Goal: Information Seeking & Learning: Learn about a topic

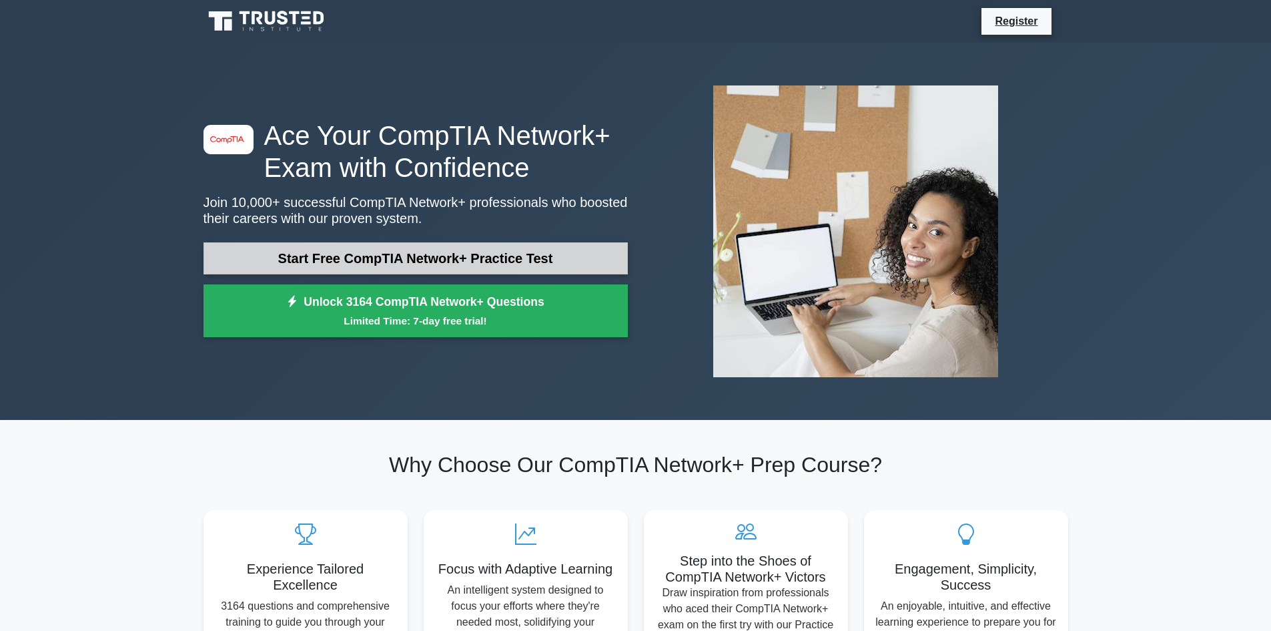
click at [504, 251] on link "Start Free CompTIA Network+ Practice Test" at bounding box center [416, 258] width 424 height 32
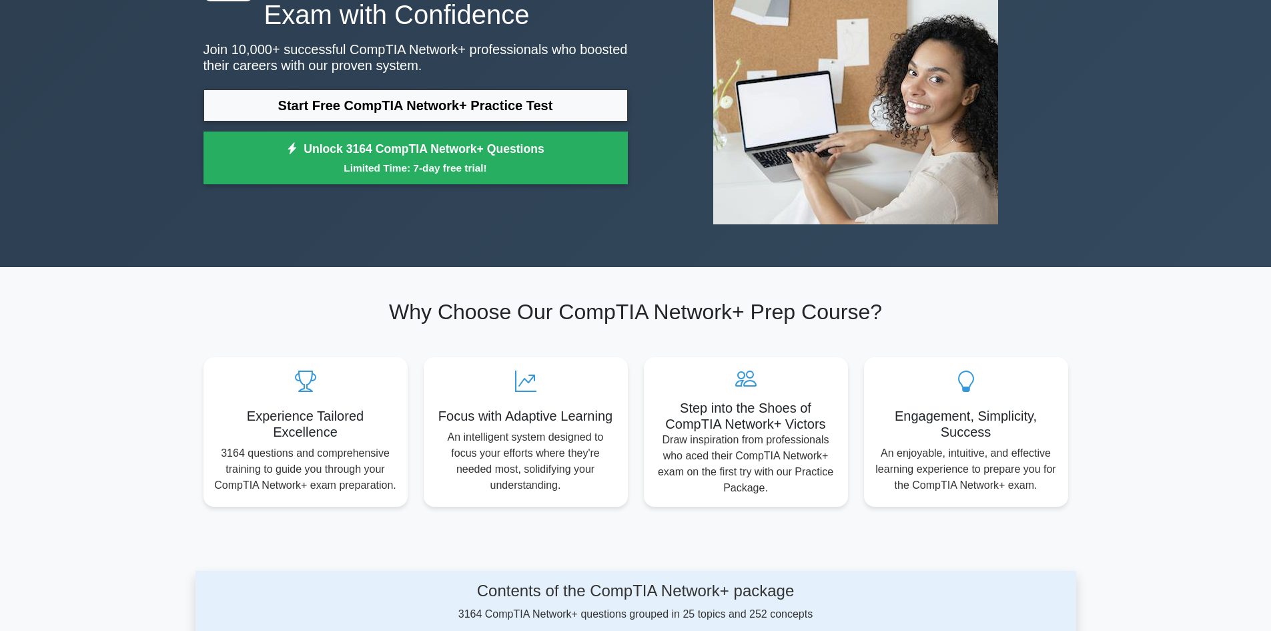
scroll to position [152, 0]
